Goal: Check status: Check status

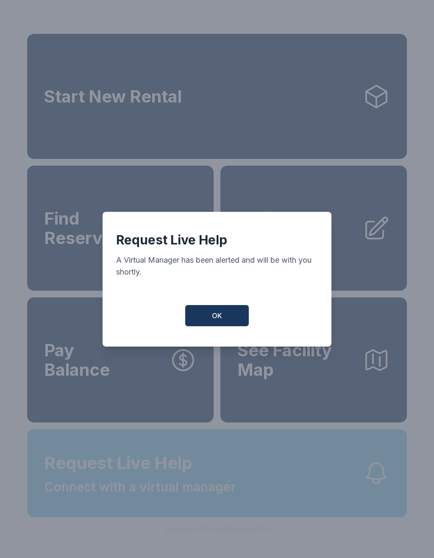
scroll to position [10, 0]
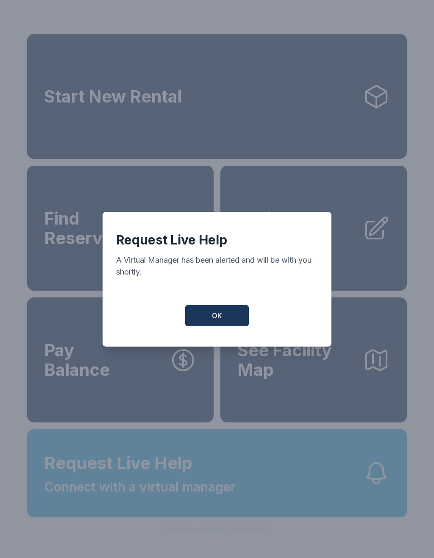
click at [206, 321] on button "OK" at bounding box center [217, 315] width 64 height 21
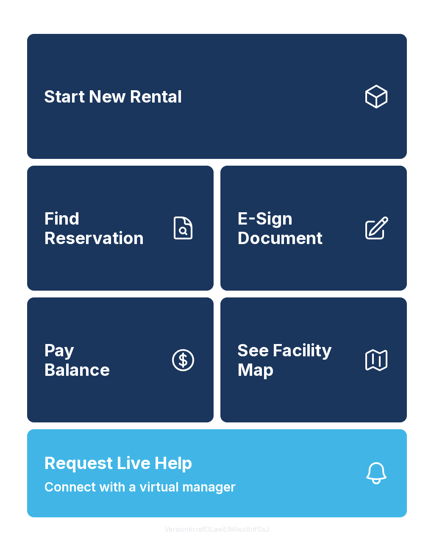
click at [138, 234] on span "Find Reservation" at bounding box center [103, 228] width 119 height 39
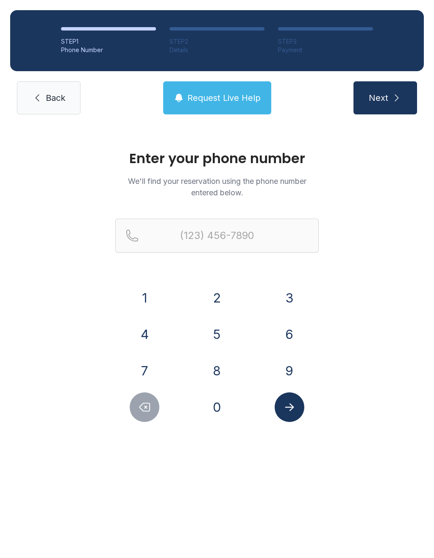
click at [211, 339] on button "5" at bounding box center [217, 334] width 30 height 30
click at [287, 327] on button "6" at bounding box center [289, 334] width 30 height 30
click at [157, 293] on button "1" at bounding box center [145, 298] width 30 height 30
click at [292, 304] on button "3" at bounding box center [289, 298] width 30 height 30
click at [288, 356] on button "9" at bounding box center [289, 371] width 30 height 30
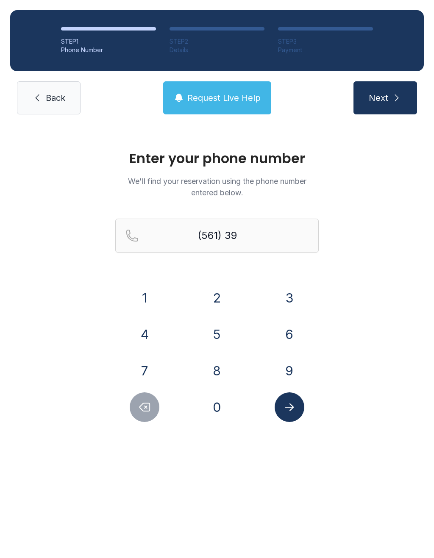
click at [292, 329] on button "6" at bounding box center [289, 334] width 30 height 30
click at [207, 373] on button "8" at bounding box center [217, 371] width 30 height 30
click at [297, 365] on button "9" at bounding box center [289, 371] width 30 height 30
click at [216, 340] on button "5" at bounding box center [217, 334] width 30 height 30
click at [294, 337] on button "6" at bounding box center [289, 334] width 30 height 30
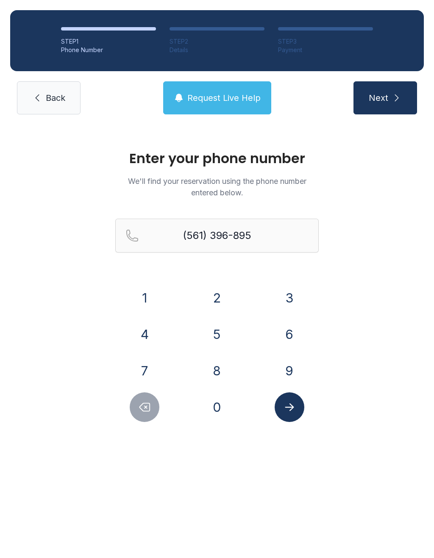
type input "[PHONE_NUMBER]"
click at [298, 407] on button "Submit lookup form" at bounding box center [289, 407] width 30 height 30
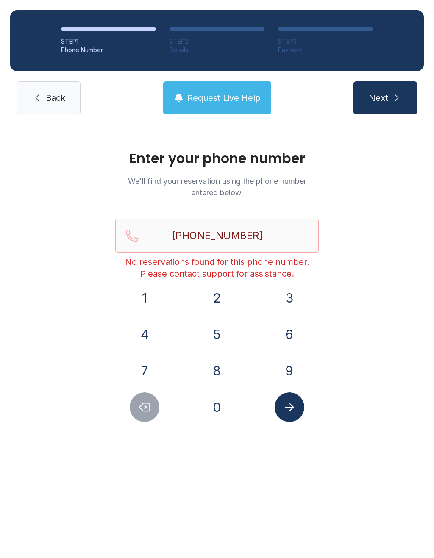
click at [240, 91] on button "Request Live Help" at bounding box center [217, 97] width 108 height 33
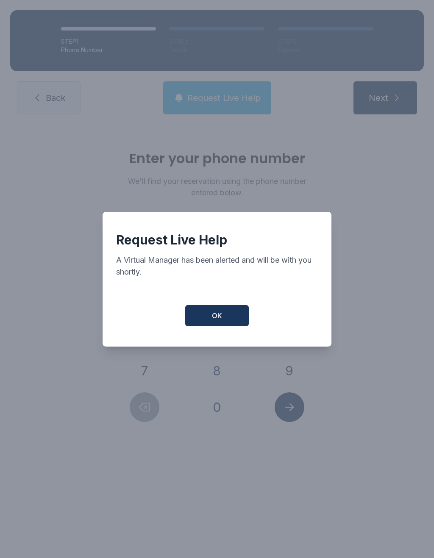
click at [224, 322] on button "OK" at bounding box center [217, 315] width 64 height 21
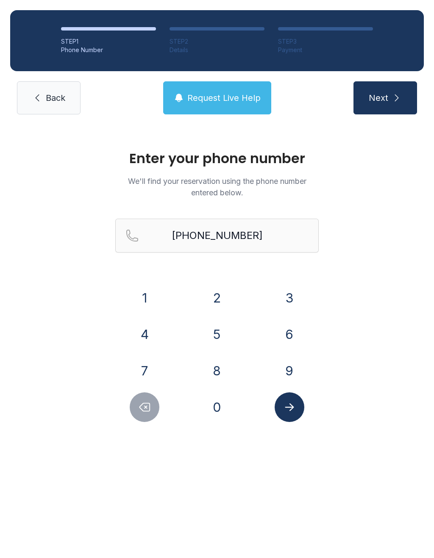
click at [224, 89] on button "Request Live Help" at bounding box center [217, 97] width 108 height 33
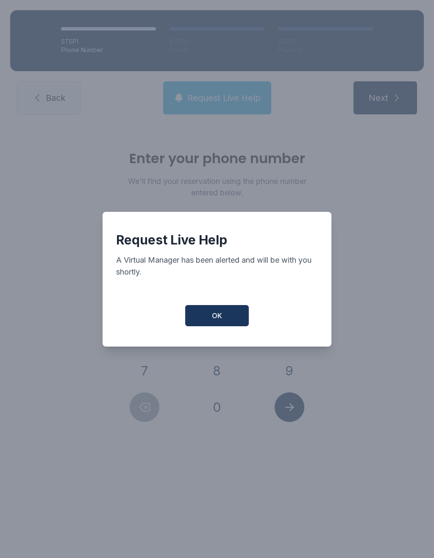
click at [205, 308] on div "Request Live Help A Virtual Manager has been alerted and will be with you short…" at bounding box center [216, 279] width 229 height 135
click at [221, 317] on span "OK" at bounding box center [217, 315] width 10 height 10
